Goal: Information Seeking & Learning: Learn about a topic

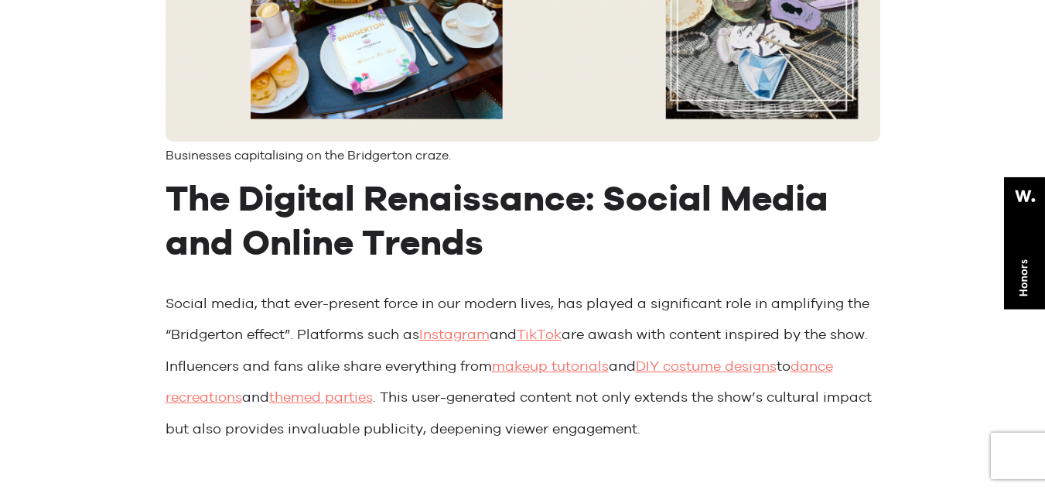
scroll to position [2228, 0]
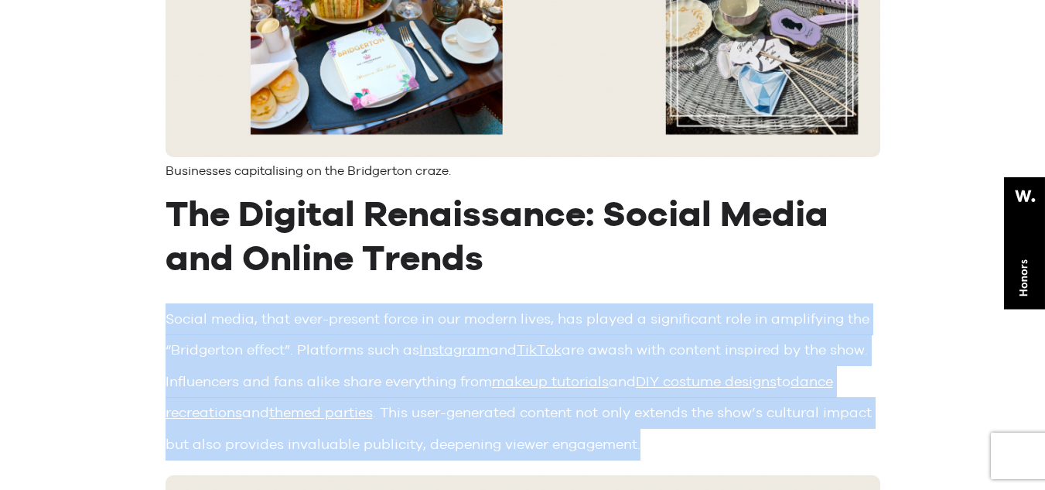
drag, startPoint x: 163, startPoint y: 284, endPoint x: 762, endPoint y: 413, distance: 612.6
copy p "Social media, that ever-present force in our modern lives, has played a signifi…"
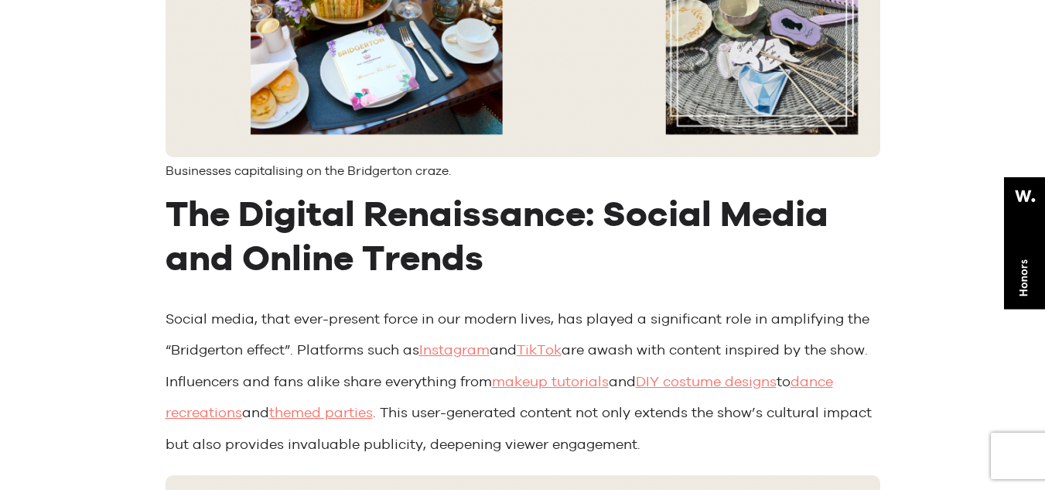
click at [767, 203] on h2 "The Digital Renaissance: Social Media and Online Trends" at bounding box center [523, 235] width 715 height 89
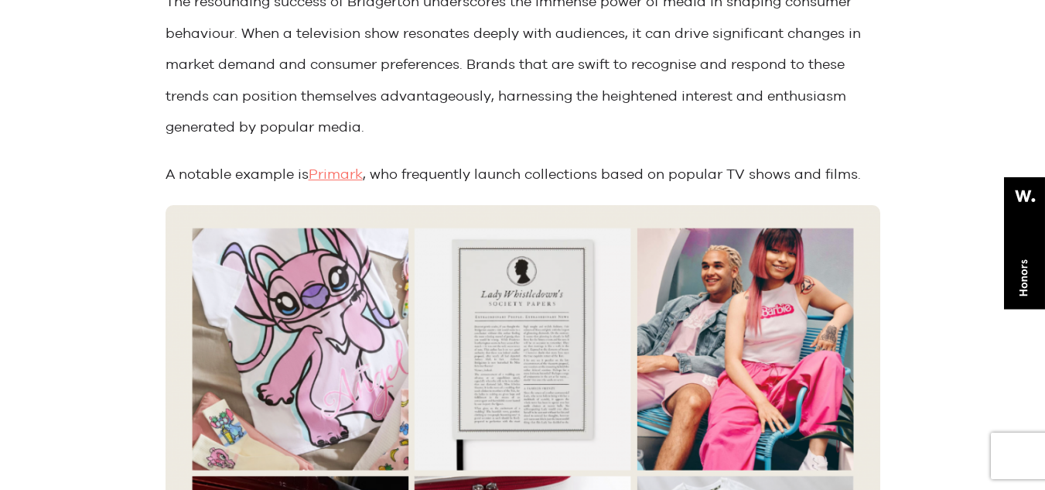
scroll to position [3157, 0]
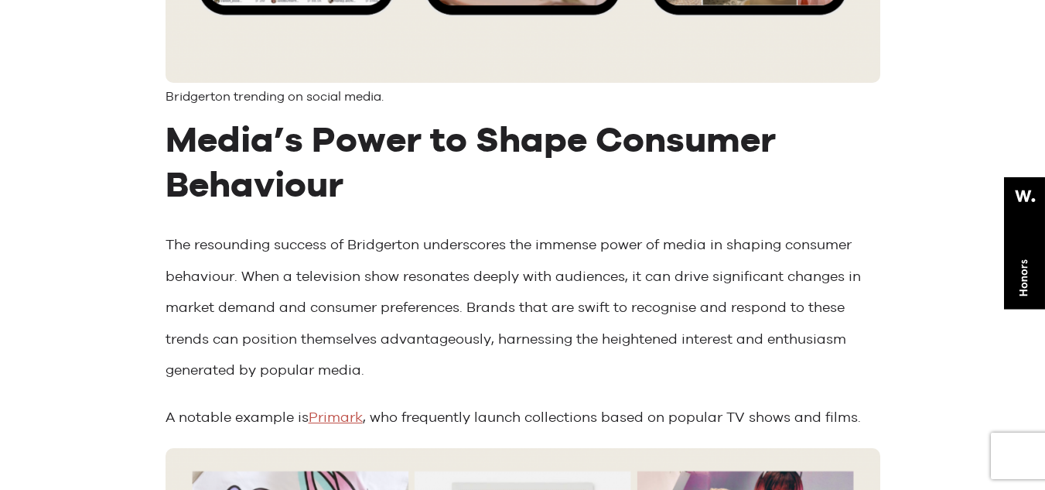
click at [334, 409] on link "Primark" at bounding box center [336, 417] width 54 height 16
click at [652, 269] on p "The resounding success of Bridgerton underscores the immense power of media in …" at bounding box center [523, 307] width 715 height 157
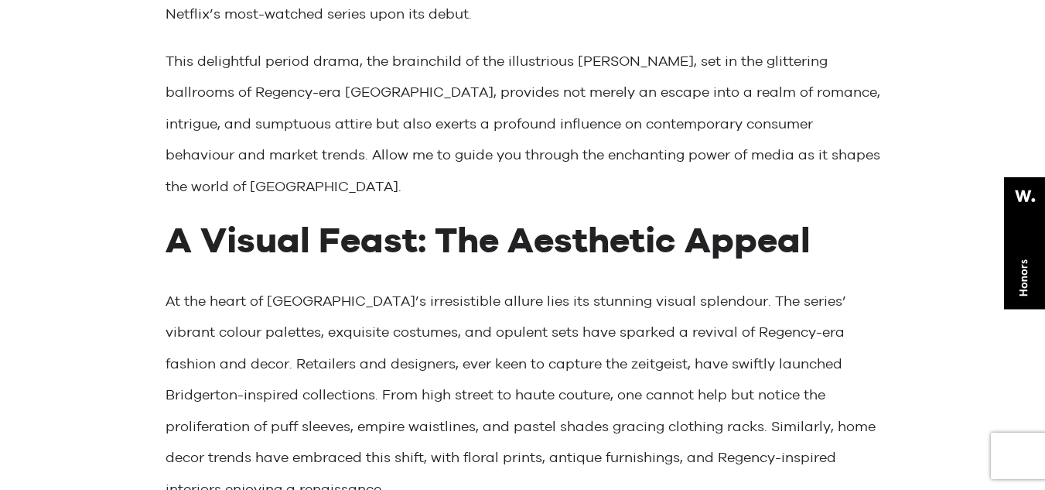
scroll to position [124, 0]
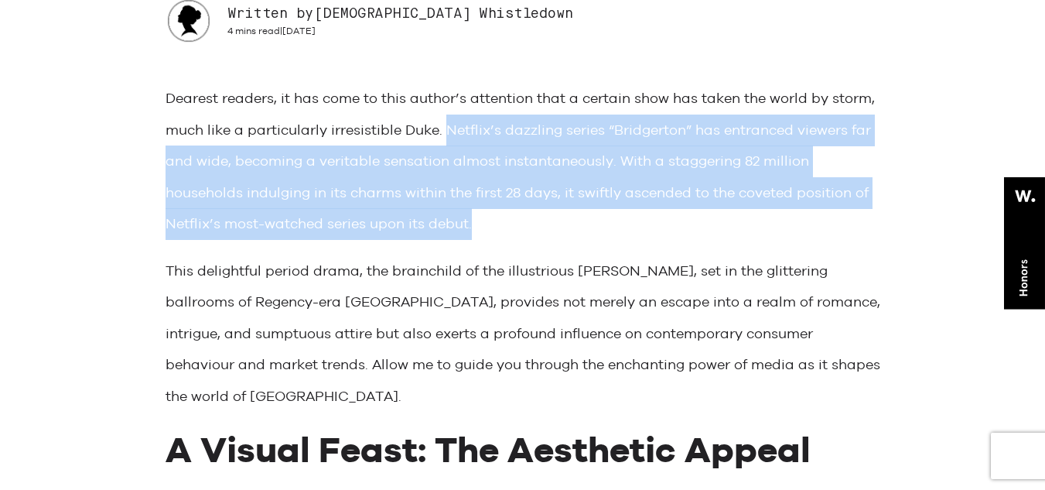
drag, startPoint x: 448, startPoint y: 126, endPoint x: 491, endPoint y: 216, distance: 99.7
click at [491, 216] on p "Dearest readers, it has come to this author’s attention that a certain show has…" at bounding box center [523, 161] width 715 height 157
copy p "Netflix’s dazzling series “Bridgerton” has entranced viewers far and wide, beco…"
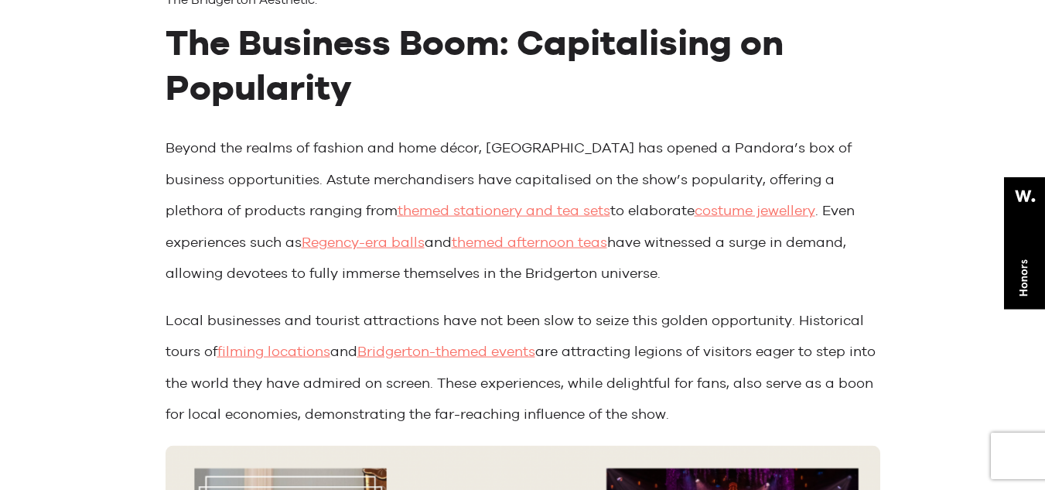
scroll to position [1393, 0]
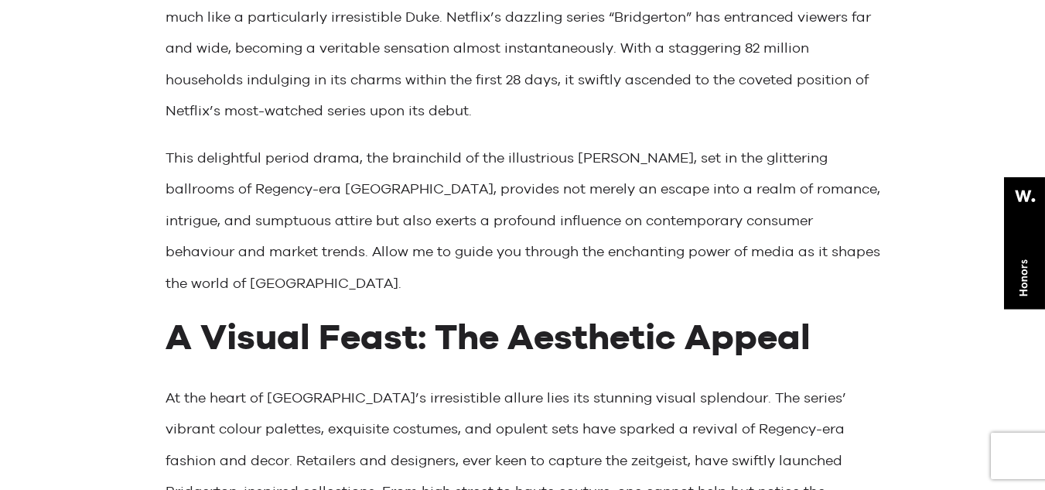
scroll to position [248, 0]
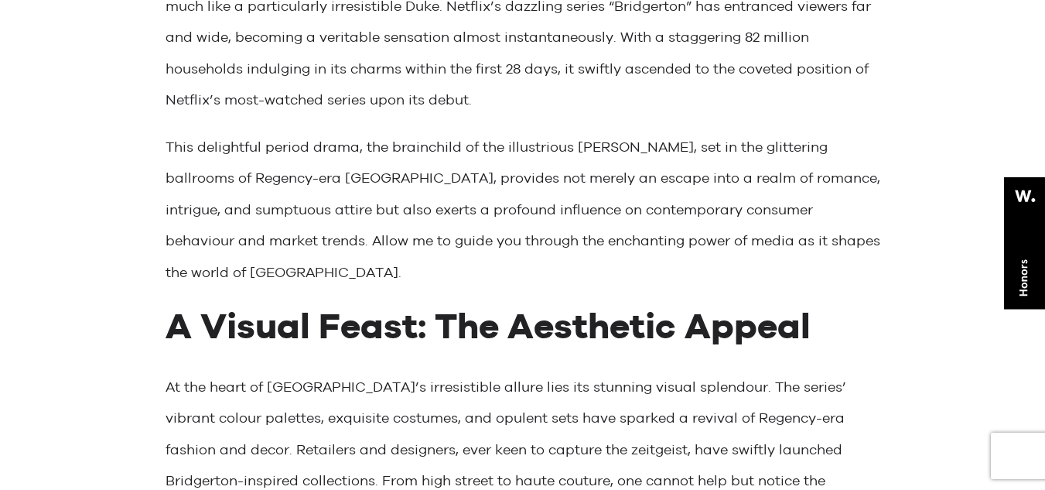
click at [517, 419] on p "At the heart of [GEOGRAPHIC_DATA]’s irresistible allure lies its stunning visua…" at bounding box center [523, 481] width 715 height 220
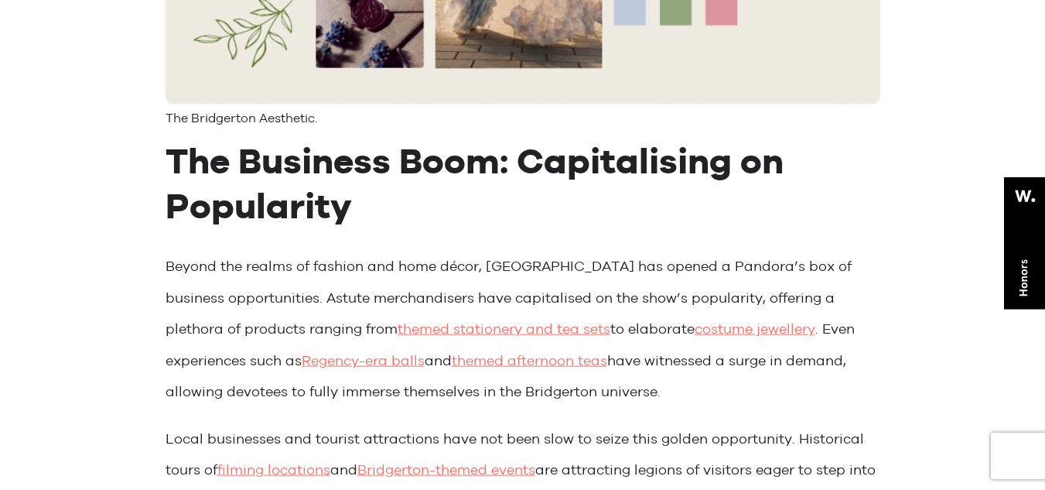
scroll to position [1300, 0]
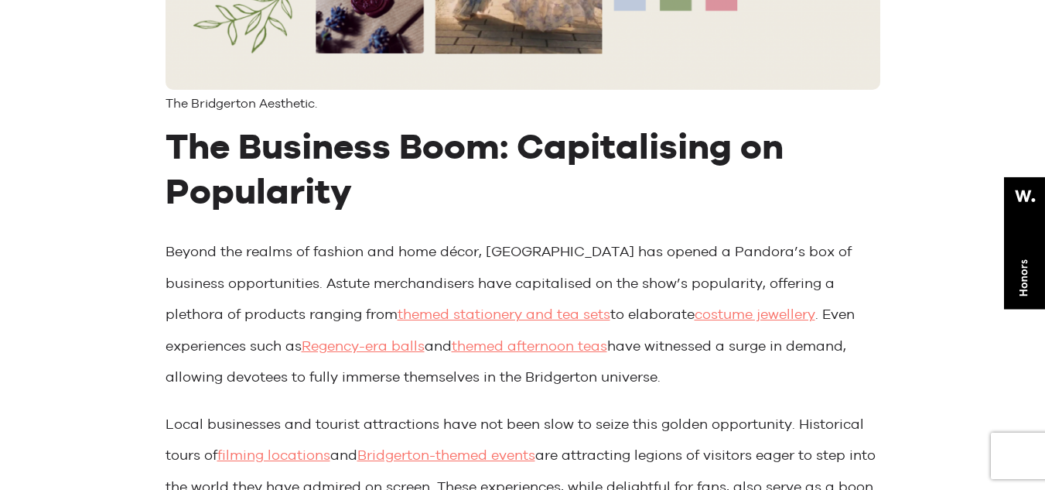
click at [696, 344] on p "Beyond the realms of fashion and home décor, [GEOGRAPHIC_DATA] has opened a Pan…" at bounding box center [523, 314] width 715 height 157
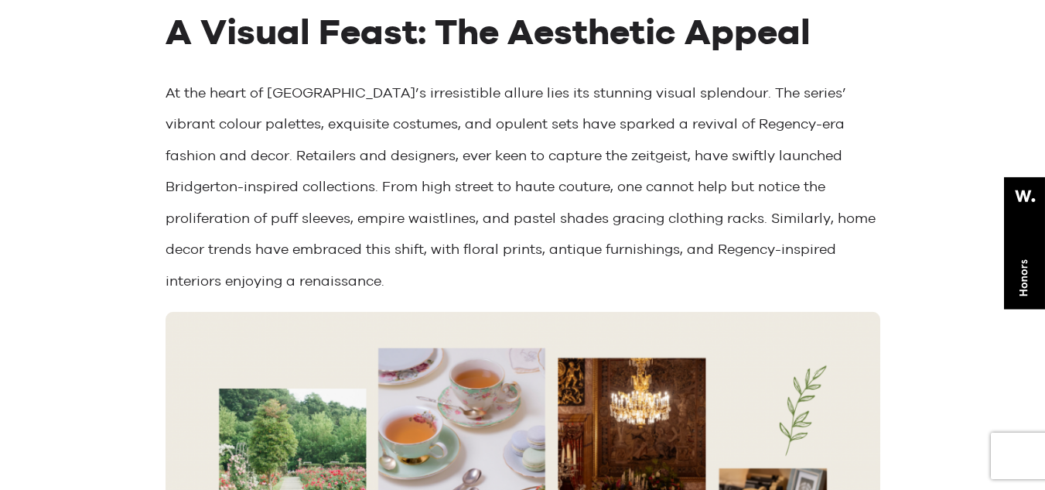
scroll to position [402, 0]
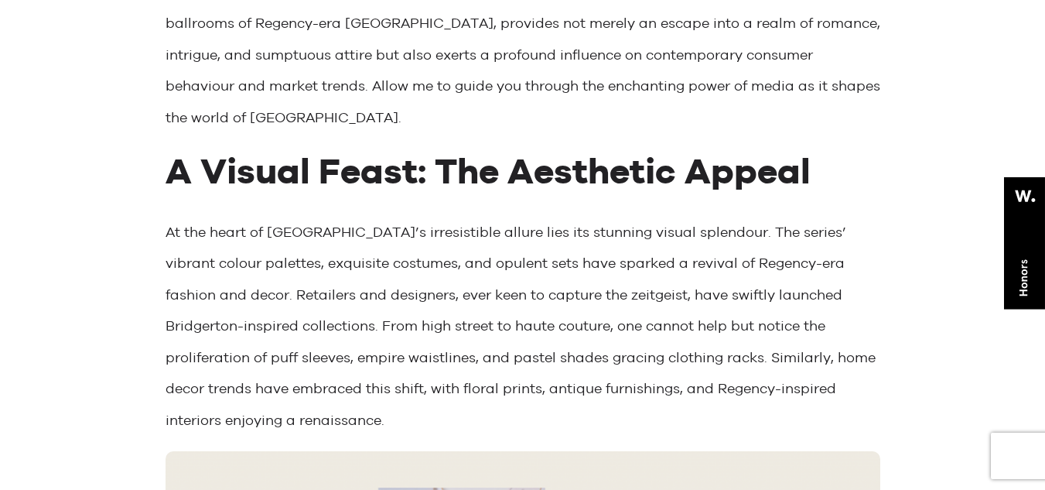
click at [599, 218] on p "At the heart of [GEOGRAPHIC_DATA]’s irresistible allure lies its stunning visua…" at bounding box center [523, 327] width 715 height 220
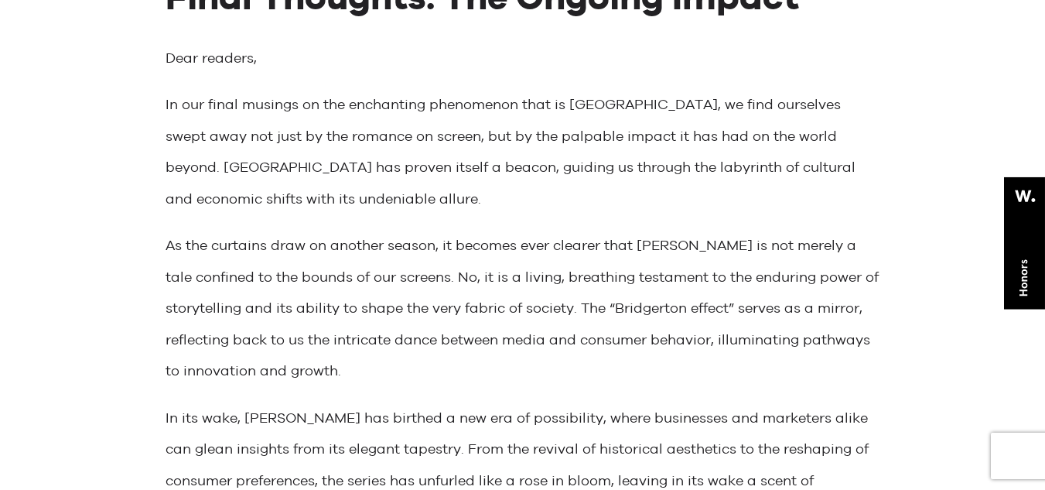
scroll to position [4456, 0]
